Goal: Task Accomplishment & Management: Manage account settings

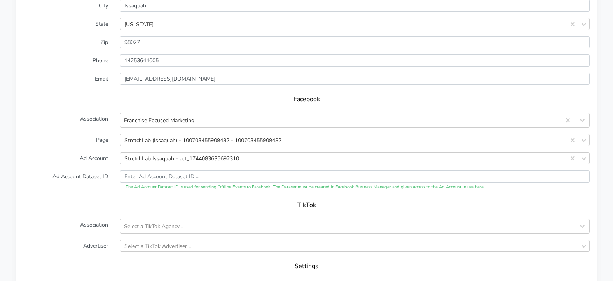
scroll to position [842, 0]
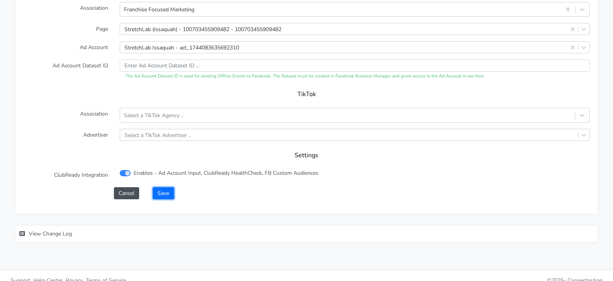
click at [163, 188] on button "Save" at bounding box center [163, 193] width 21 height 12
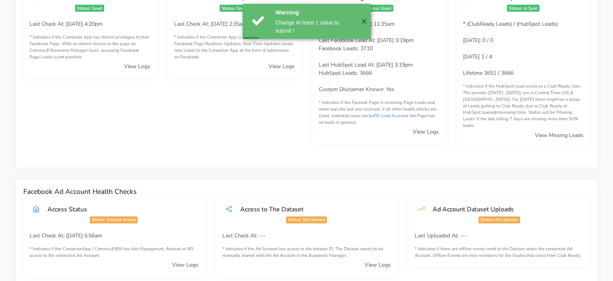
scroll to position [0, 0]
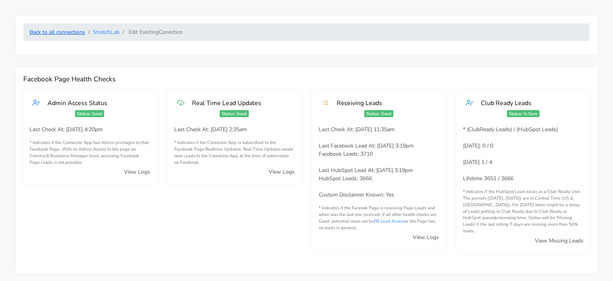
click at [63, 33] on link "Back to all connections" at bounding box center [58, 31] width 56 height 7
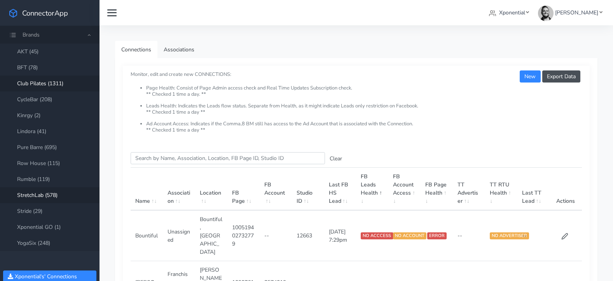
click at [44, 85] on link "Club Pilates (1311)" at bounding box center [49, 83] width 99 height 16
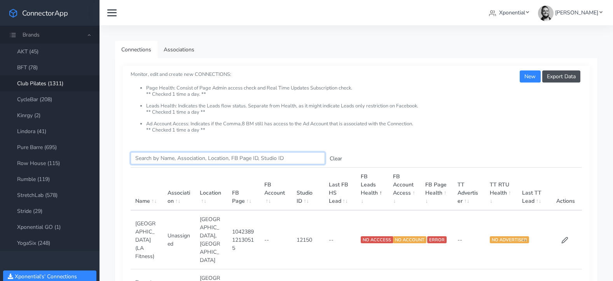
click at [163, 158] on input "Search this table" at bounding box center [228, 158] width 194 height 12
paste input "Chilliwack"
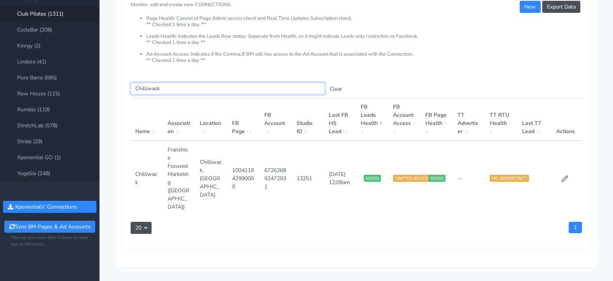
scroll to position [79, 0]
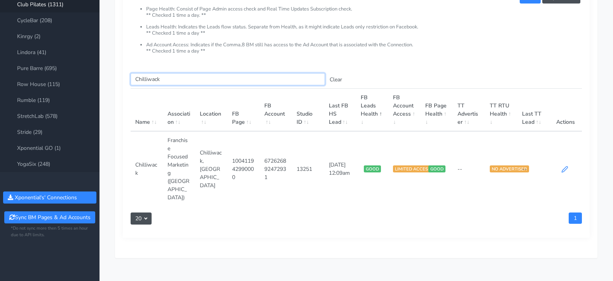
type input "Chilliwack"
click at [565, 166] on icon at bounding box center [565, 169] width 6 height 6
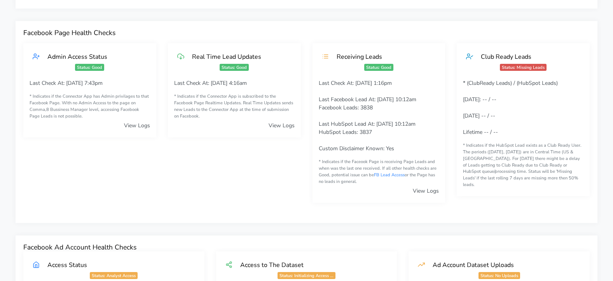
scroll to position [51, 0]
